Goal: Task Accomplishment & Management: Manage account settings

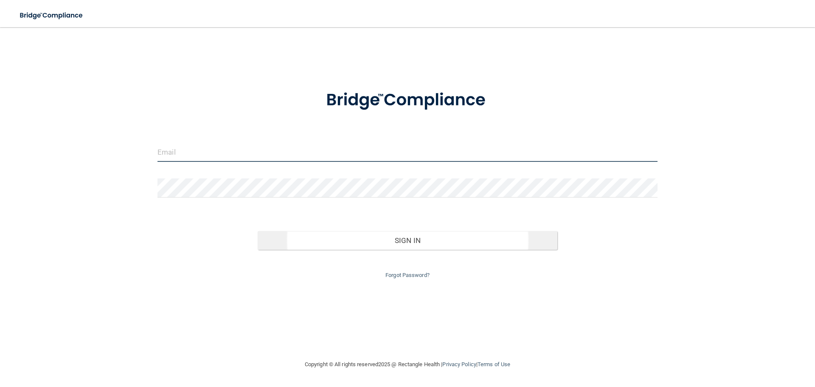
type input "[PERSON_NAME][EMAIL_ADDRESS][DOMAIN_NAME]"
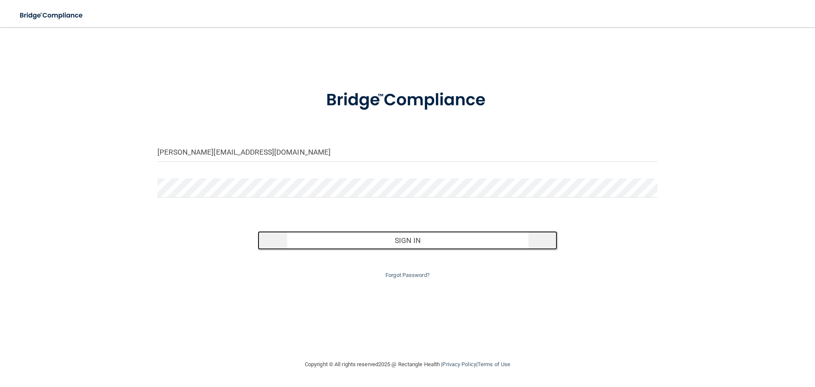
click at [447, 243] on button "Sign In" at bounding box center [408, 240] width 300 height 19
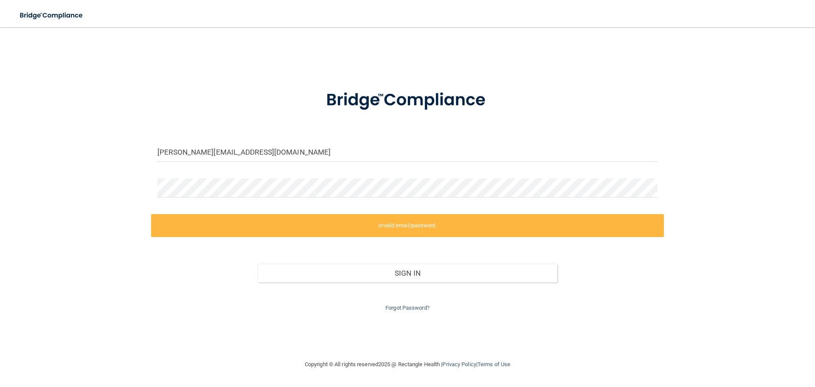
click at [367, 218] on label "Invalid email/password." at bounding box center [407, 225] width 513 height 23
click at [367, 225] on label "Invalid email/password." at bounding box center [407, 225] width 513 height 23
click at [399, 309] on link "Forgot Password?" at bounding box center [408, 308] width 44 height 6
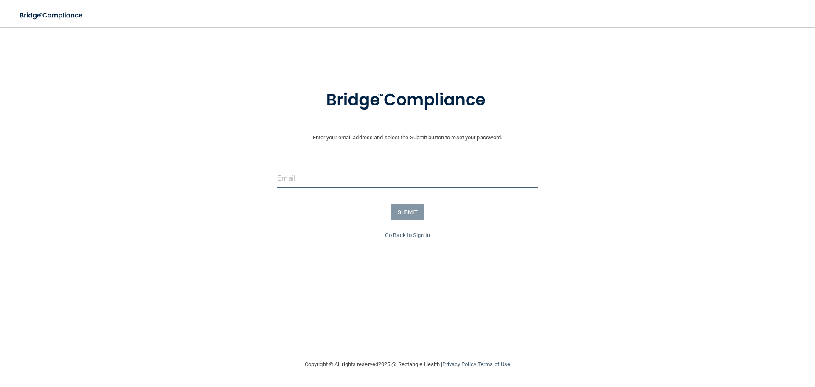
click at [302, 177] on input "email" at bounding box center [407, 178] width 260 height 19
type input "[PERSON_NAME][EMAIL_ADDRESS][DOMAIN_NAME]"
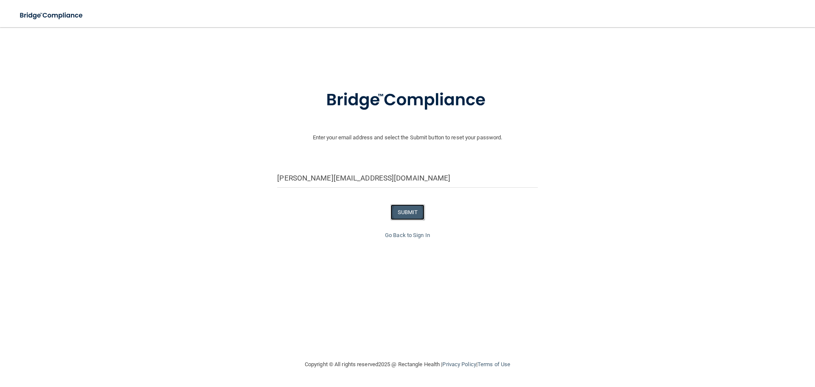
click at [392, 212] on button "SUBMIT" at bounding box center [408, 212] width 34 height 16
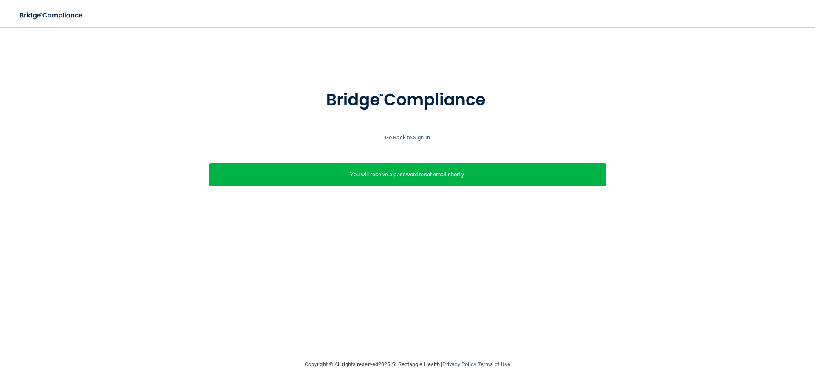
click at [446, 175] on p "You will receive a password reset email shortly." at bounding box center [408, 174] width 384 height 10
click at [408, 134] on link "Go Back to Sign In" at bounding box center [407, 137] width 45 height 6
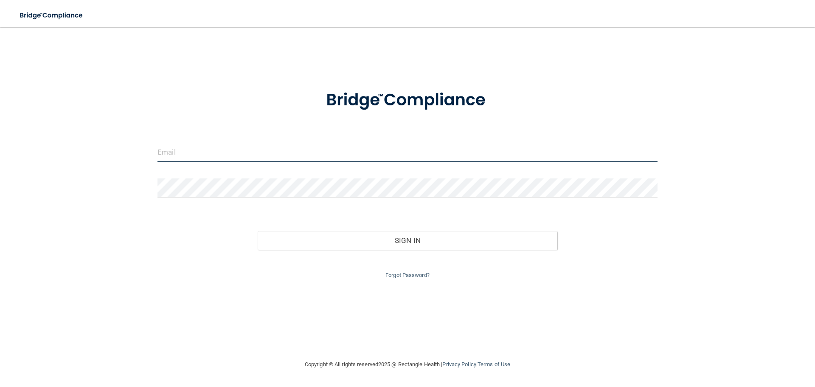
type input "[PERSON_NAME][EMAIL_ADDRESS][DOMAIN_NAME]"
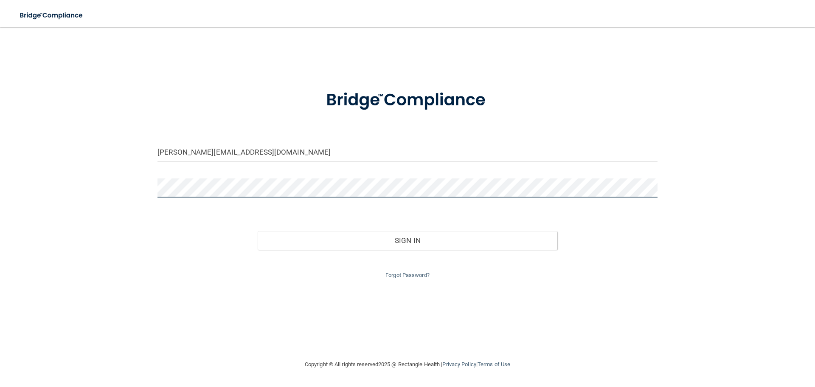
click at [0, 176] on html "Toggle navigation Manage My Enterprise Manage My Location karry@arbordentalgrou…" at bounding box center [407, 193] width 815 height 387
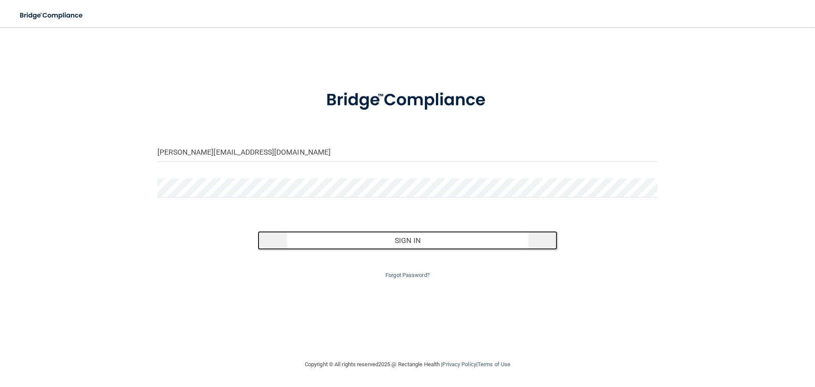
click at [449, 241] on button "Sign In" at bounding box center [408, 240] width 300 height 19
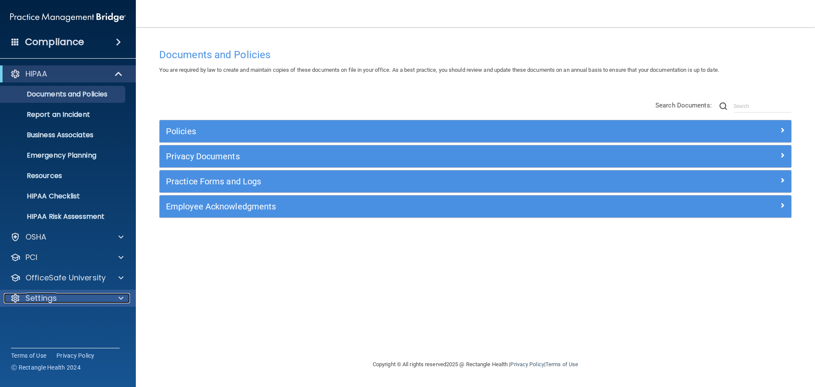
click at [45, 293] on p "Settings" at bounding box center [40, 298] width 31 height 10
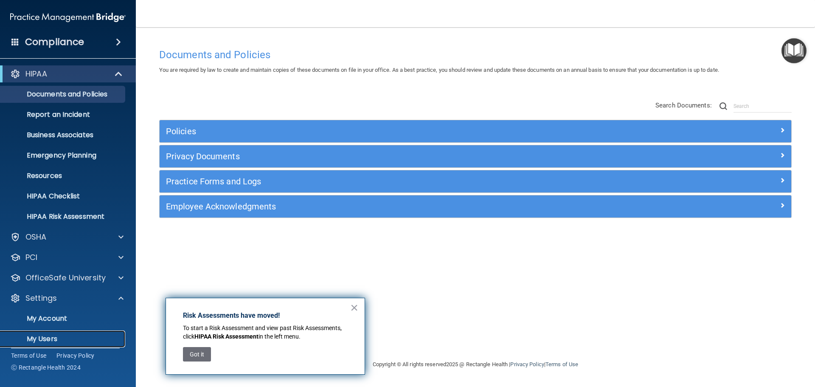
click at [44, 335] on p "My Users" at bounding box center [64, 339] width 116 height 8
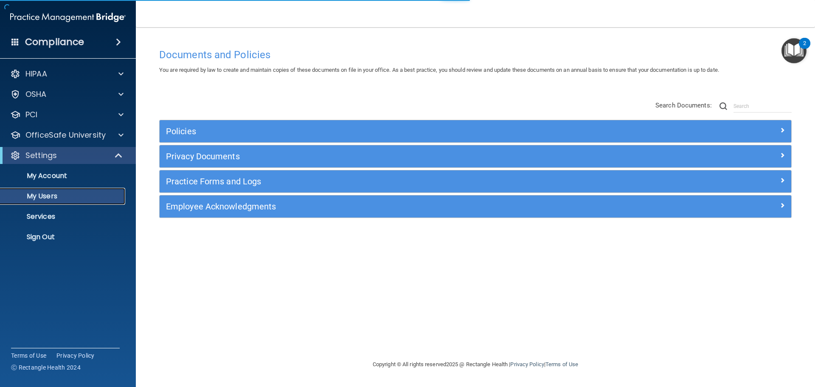
select select "20"
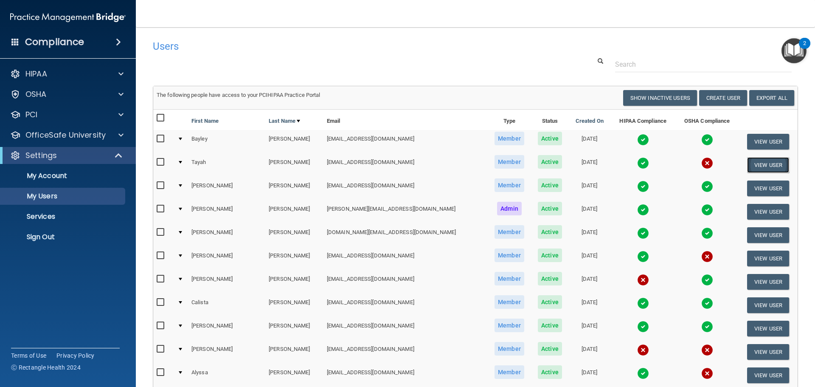
click at [750, 163] on button "View User" at bounding box center [768, 165] width 42 height 16
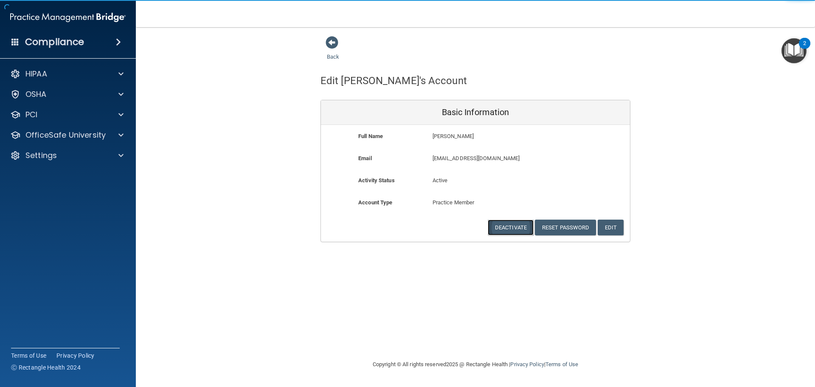
click at [510, 228] on button "Deactivate" at bounding box center [511, 228] width 46 height 16
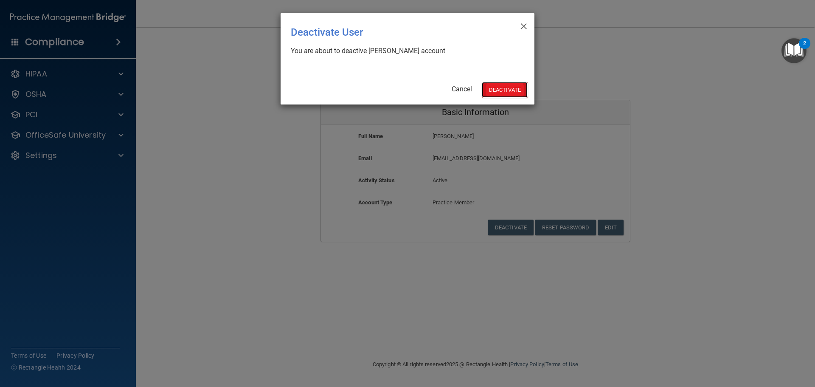
click at [518, 91] on button "Deactivate" at bounding box center [505, 90] width 46 height 16
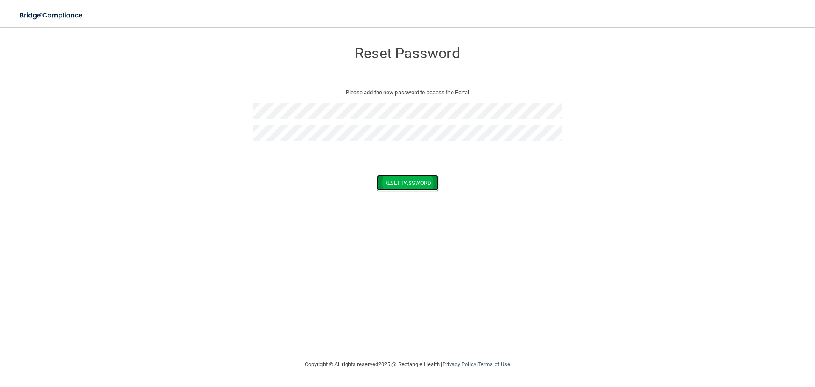
click at [415, 183] on button "Reset Password" at bounding box center [407, 183] width 61 height 16
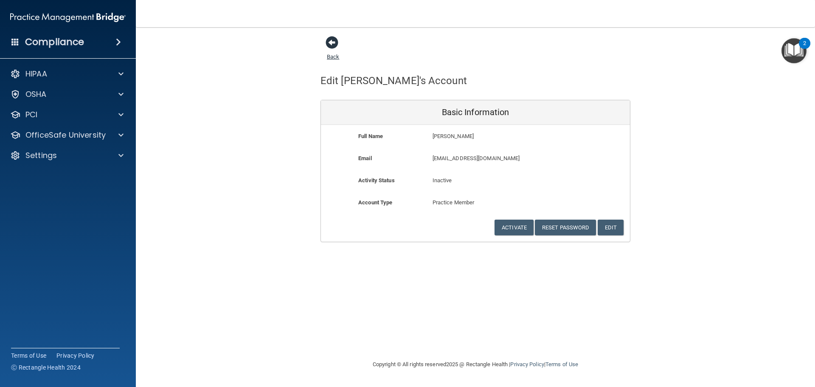
click at [333, 56] on link "Back" at bounding box center [333, 51] width 12 height 17
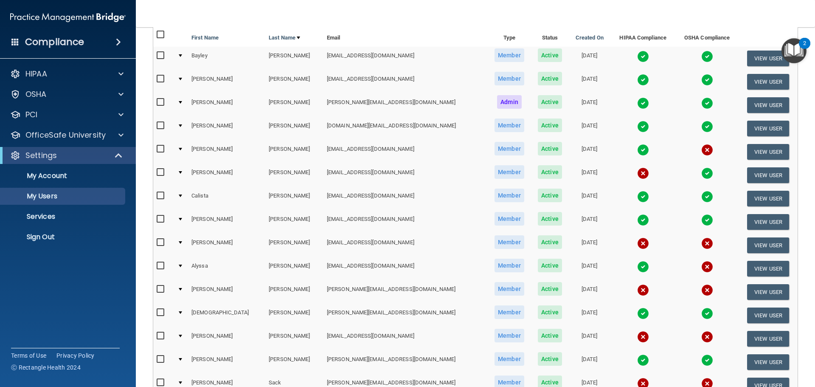
scroll to position [85, 0]
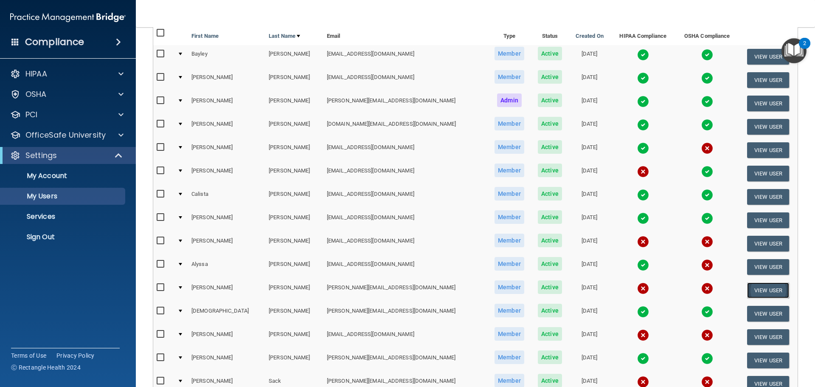
click at [754, 288] on button "View User" at bounding box center [768, 290] width 42 height 16
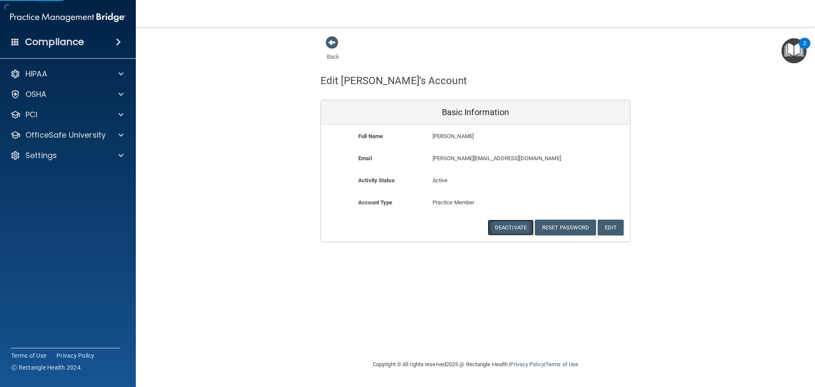
click at [495, 226] on button "Deactivate" at bounding box center [511, 228] width 46 height 16
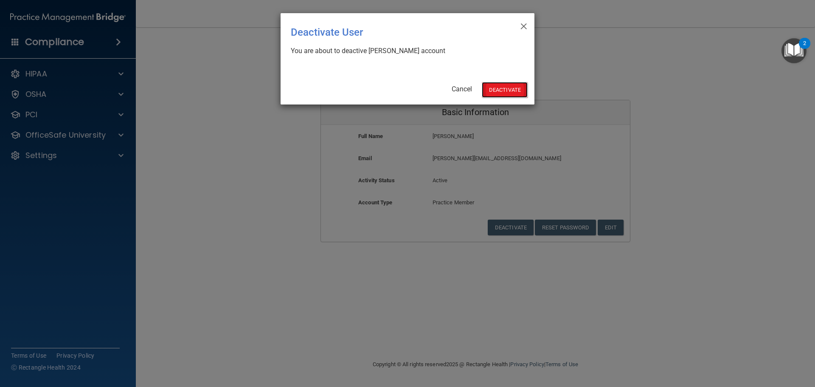
click at [501, 87] on button "Deactivate" at bounding box center [505, 90] width 46 height 16
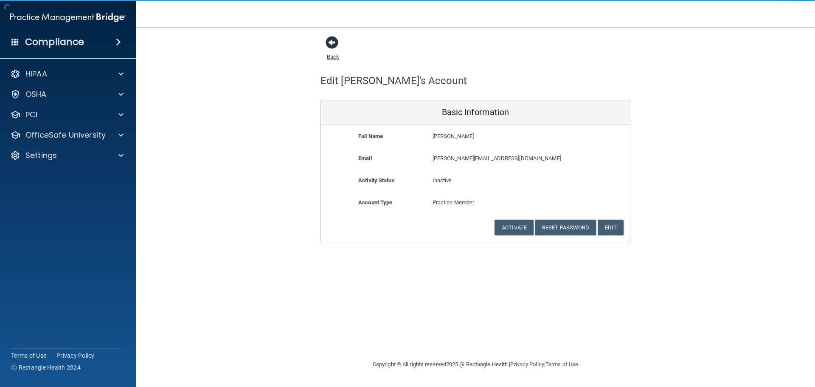
click at [336, 56] on link "Back" at bounding box center [333, 51] width 12 height 17
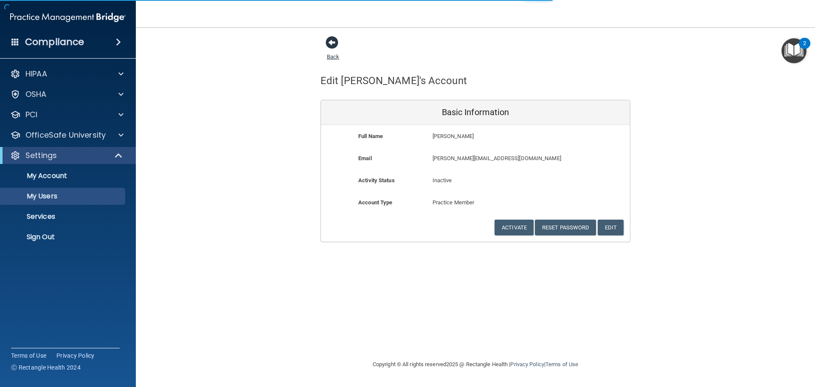
select select "20"
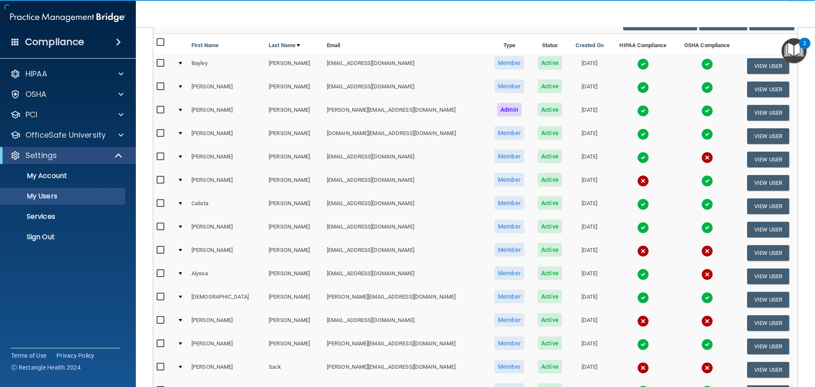
scroll to position [85, 0]
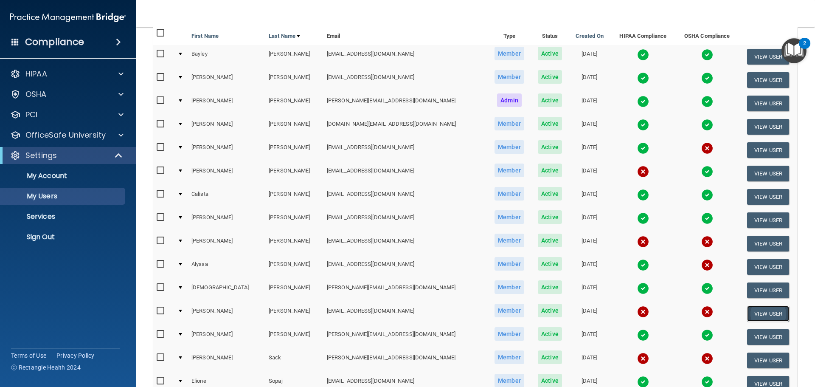
click at [757, 314] on button "View User" at bounding box center [768, 314] width 42 height 16
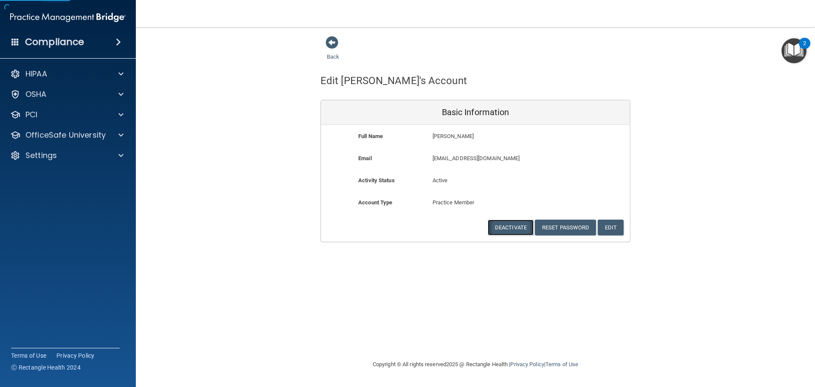
click at [522, 225] on button "Deactivate" at bounding box center [511, 228] width 46 height 16
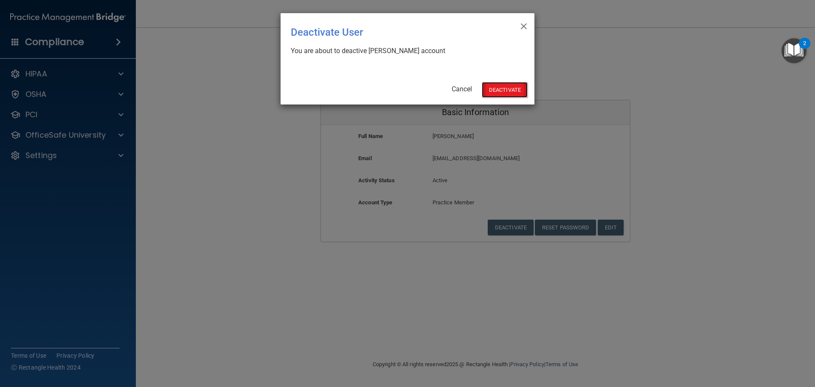
click at [507, 93] on button "Deactivate" at bounding box center [505, 90] width 46 height 16
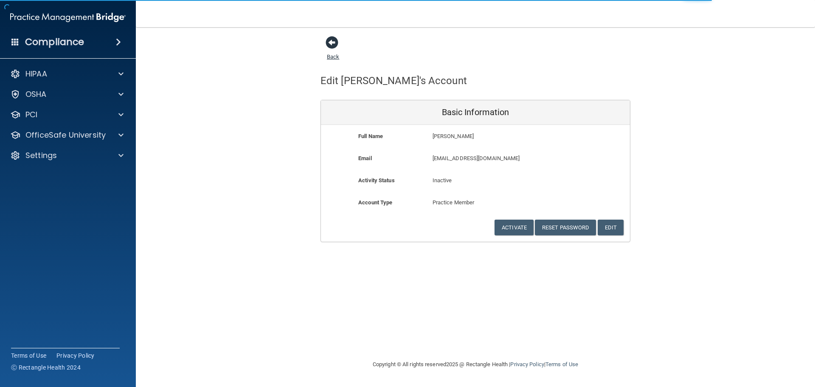
click at [334, 57] on link "Back" at bounding box center [333, 51] width 12 height 17
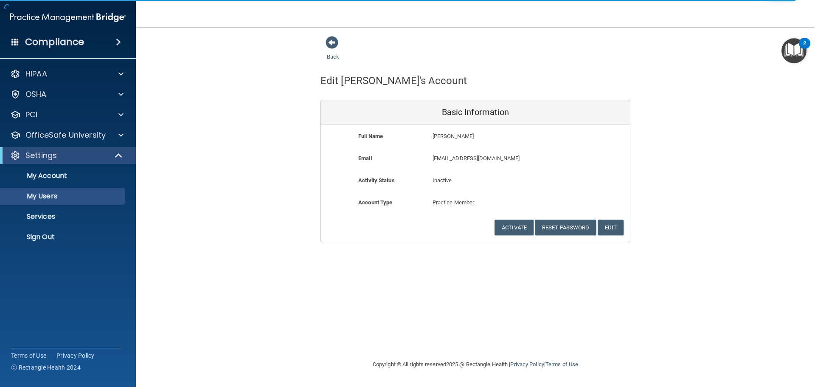
select select "20"
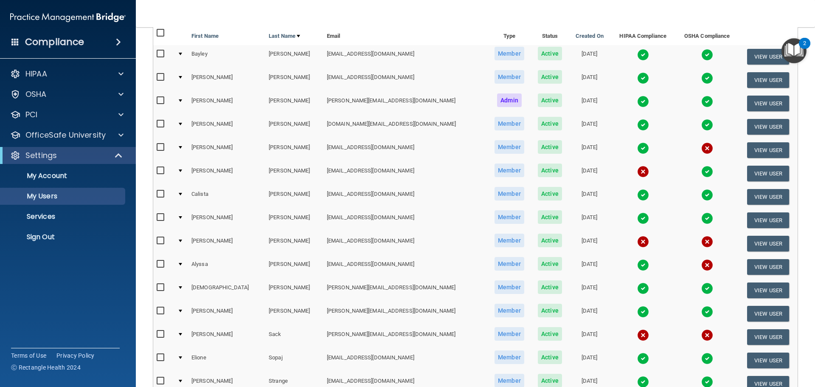
scroll to position [127, 0]
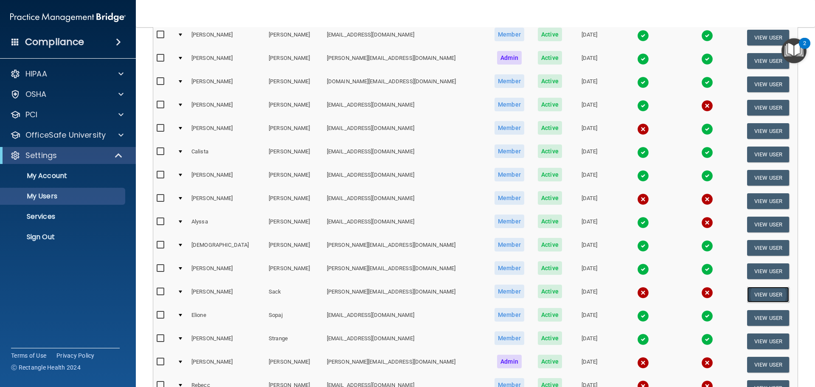
click at [761, 292] on button "View User" at bounding box center [768, 295] width 42 height 16
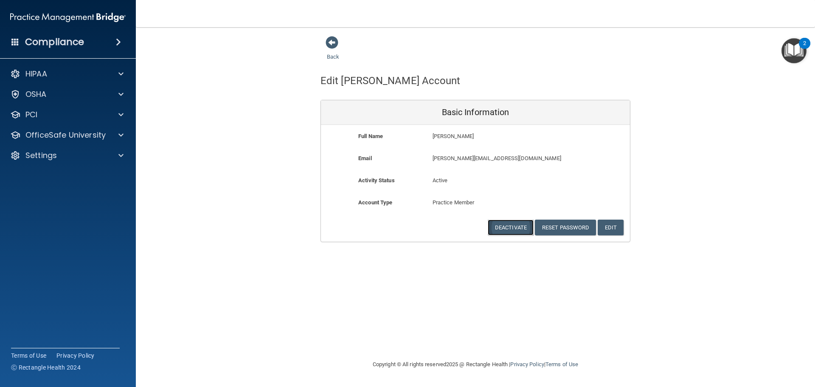
click at [522, 231] on button "Deactivate" at bounding box center [511, 228] width 46 height 16
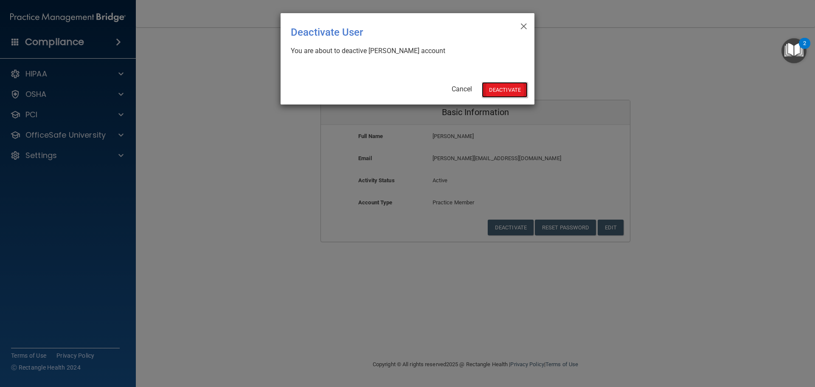
click at [505, 95] on button "Deactivate" at bounding box center [505, 90] width 46 height 16
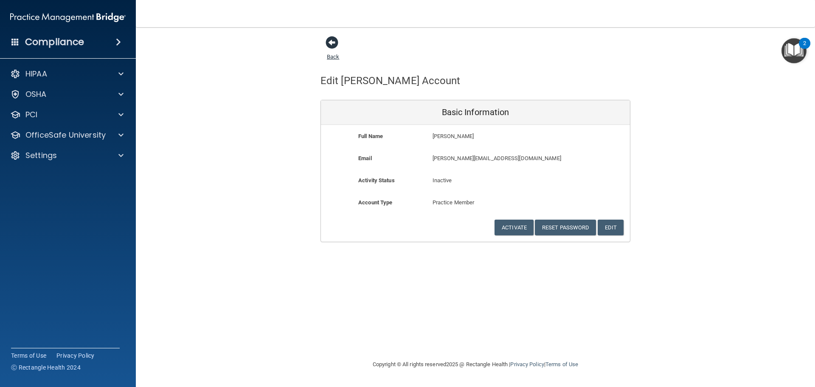
click at [335, 57] on link "Back" at bounding box center [333, 51] width 12 height 17
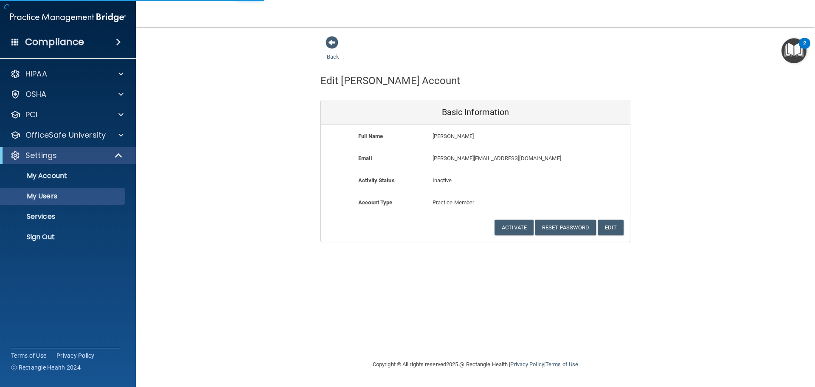
select select "20"
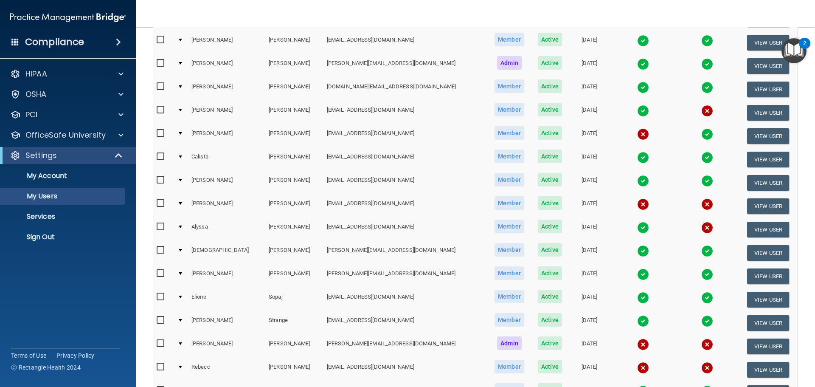
scroll to position [34, 0]
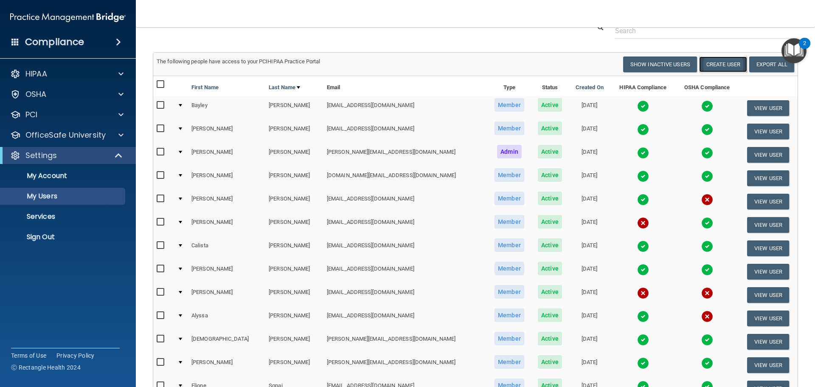
click at [719, 63] on button "Create User" at bounding box center [723, 64] width 48 height 16
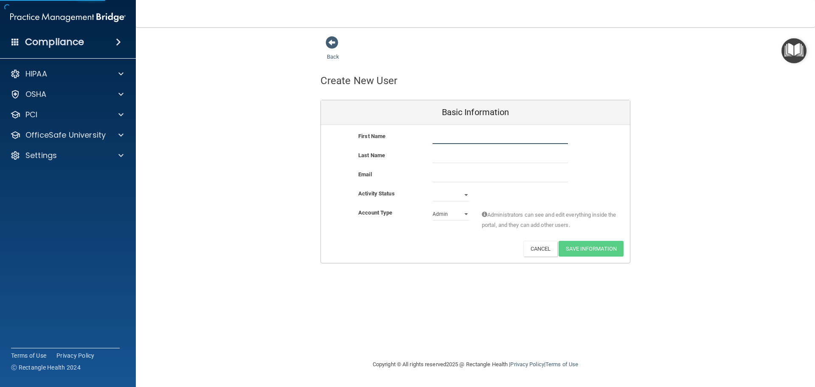
click at [461, 134] on input "text" at bounding box center [500, 137] width 135 height 13
type input "[PERSON_NAME]"
type input "Atta"
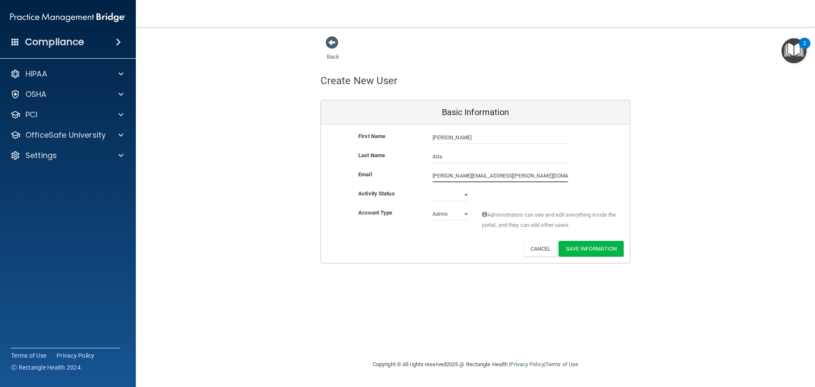
type input "[PERSON_NAME][EMAIL_ADDRESS][PERSON_NAME][DOMAIN_NAME]"
click at [468, 198] on select "Active Inactive" at bounding box center [451, 196] width 37 height 13
select select "active"
click at [433, 189] on select "Active Inactive" at bounding box center [451, 195] width 37 height 13
click at [460, 217] on select "Admin Member" at bounding box center [451, 214] width 37 height 13
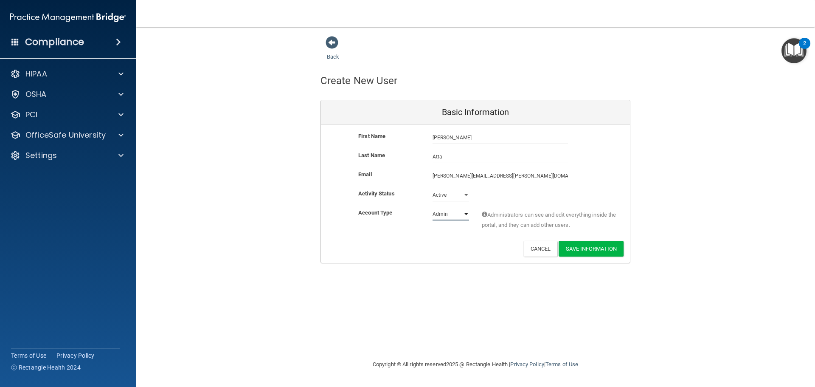
select select "practice_member"
click at [433, 208] on select "Admin Member" at bounding box center [451, 214] width 37 height 13
click at [577, 248] on button "Save Information" at bounding box center [591, 249] width 65 height 16
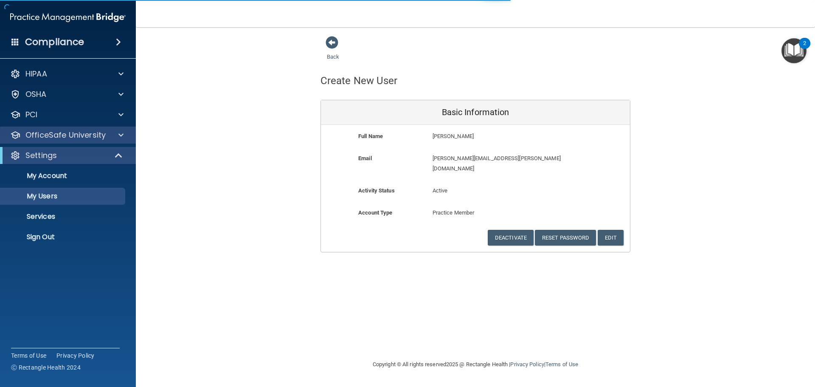
select select "20"
